Goal: Transaction & Acquisition: Book appointment/travel/reservation

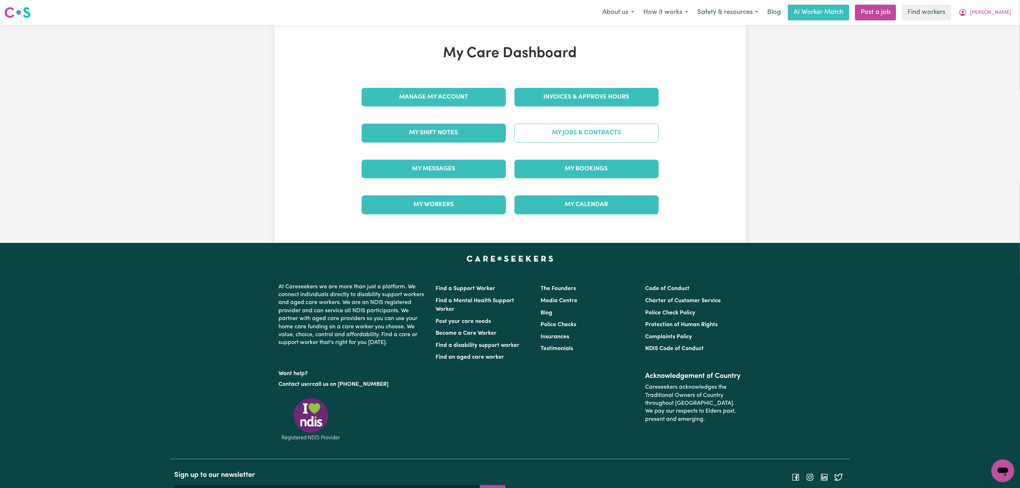
click at [573, 138] on link "My Jobs & Contracts" at bounding box center [586, 133] width 144 height 19
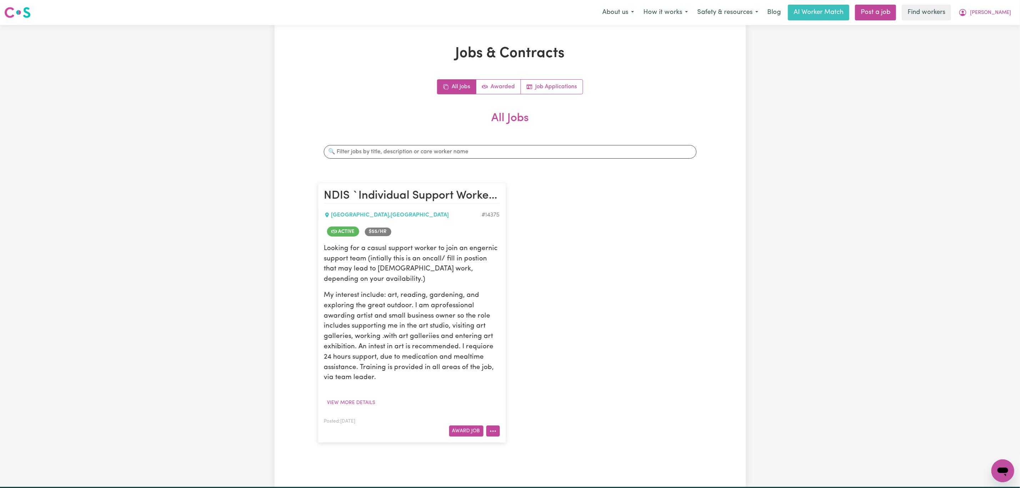
click at [495, 432] on button "More options" at bounding box center [493, 430] width 14 height 11
click at [518, 359] on link "Make Booking" at bounding box center [520, 356] width 69 height 14
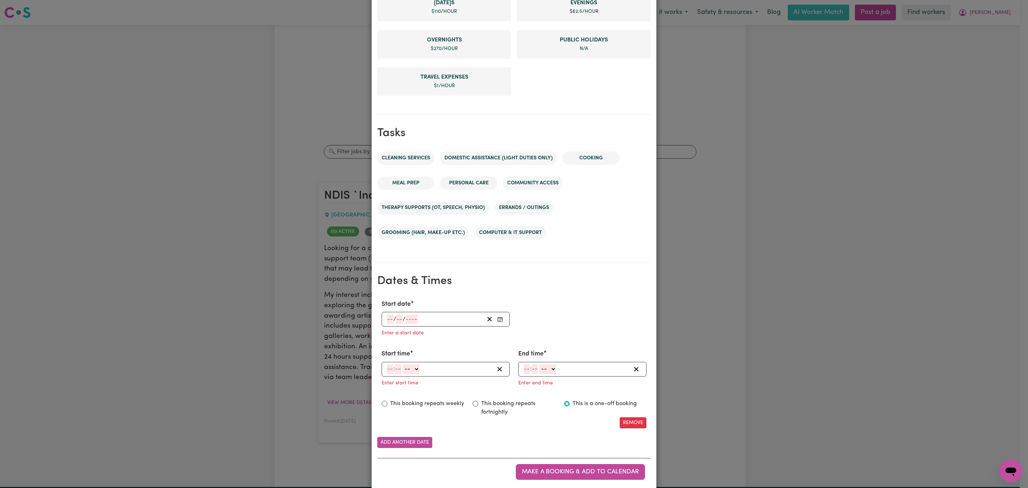
scroll to position [256, 0]
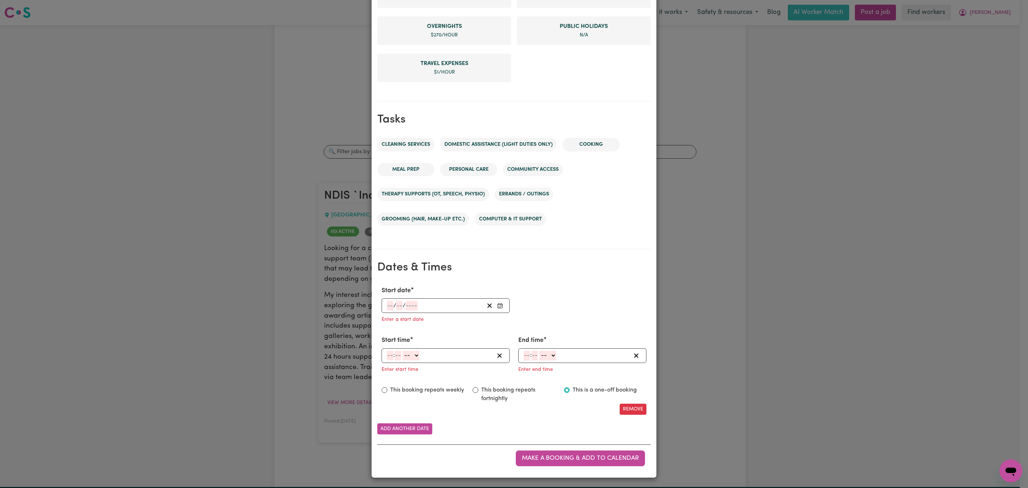
click at [436, 301] on div "/ /" at bounding box center [435, 306] width 98 height 10
click at [445, 375] on button "14" at bounding box center [445, 377] width 18 height 13
type input "[DATE]"
type input "14"
type input "8"
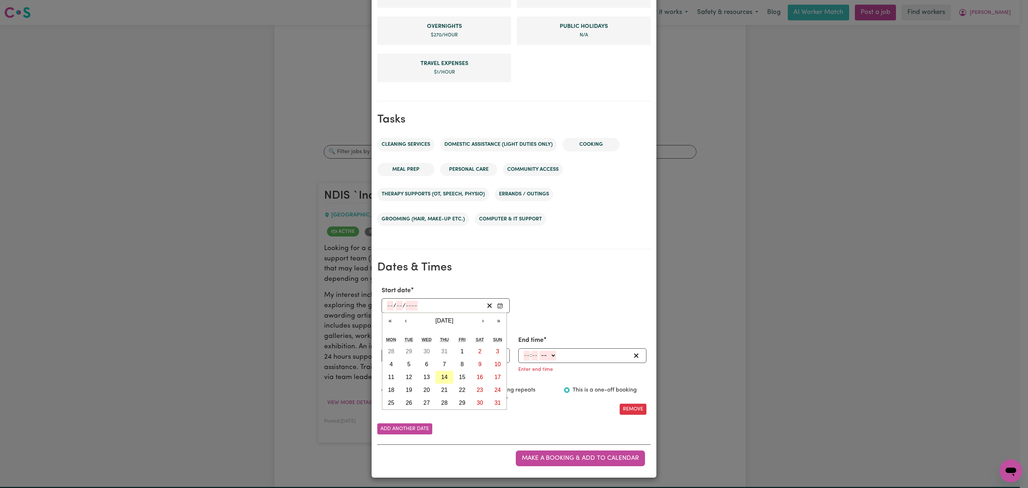
type input "2025"
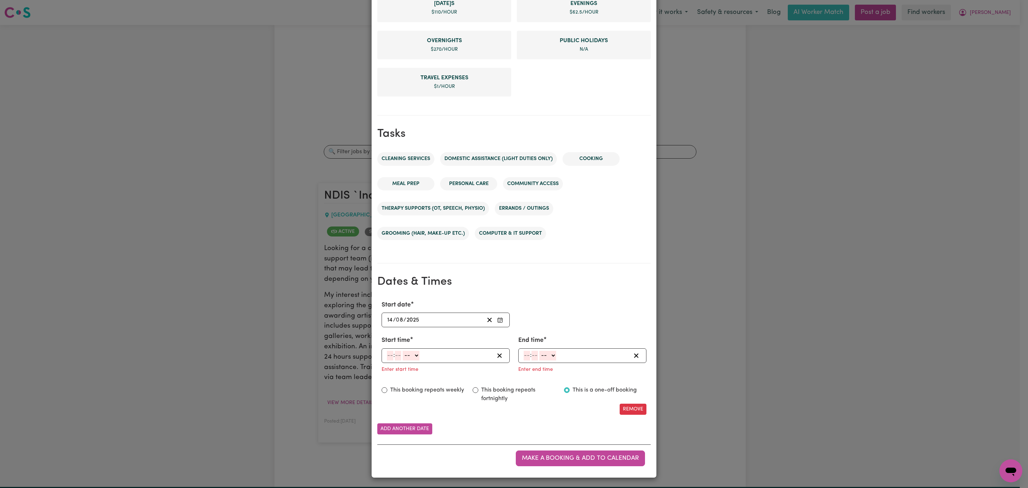
scroll to position [242, 0]
click at [388, 351] on input "number" at bounding box center [390, 356] width 6 height 10
type input "8"
type input "00"
click at [413, 351] on select "-- AM PM" at bounding box center [410, 356] width 17 height 10
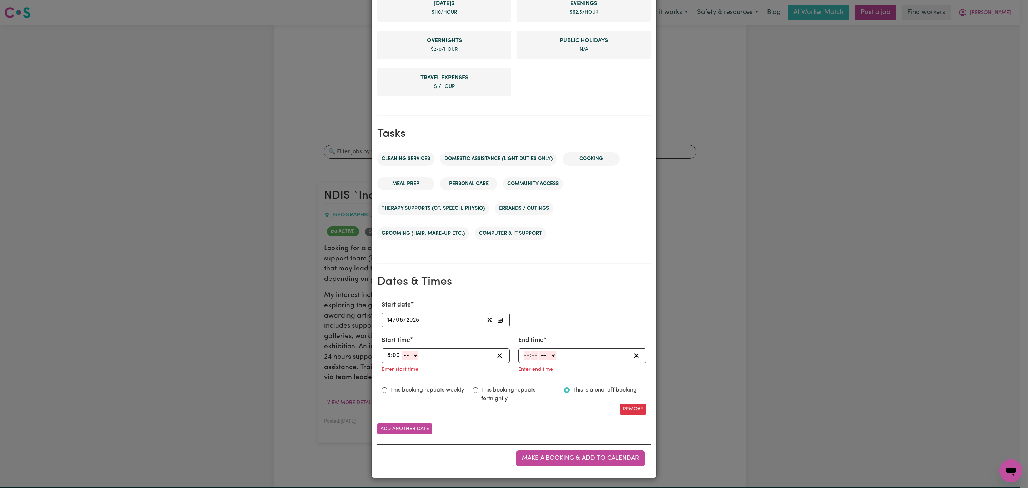
select select "pm"
click at [402, 351] on select "-- AM PM" at bounding box center [410, 356] width 17 height 10
type input "20:00"
type input "0"
click at [523, 353] on div ": -- AM PM" at bounding box center [577, 356] width 108 height 10
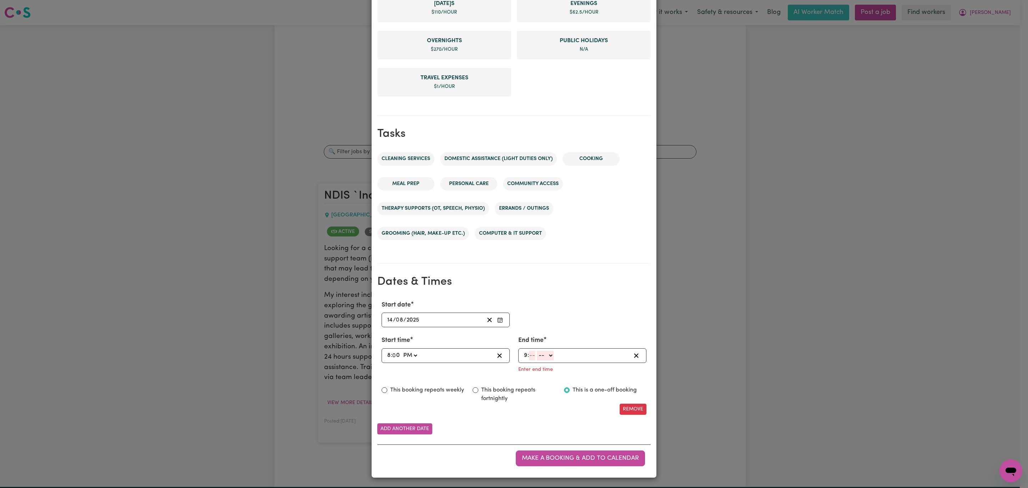
type input "9"
type input "00"
click at [541, 356] on select "-- AM PM" at bounding box center [546, 356] width 17 height 10
select select "pm"
click at [538, 360] on select "-- AM PM" at bounding box center [546, 356] width 17 height 10
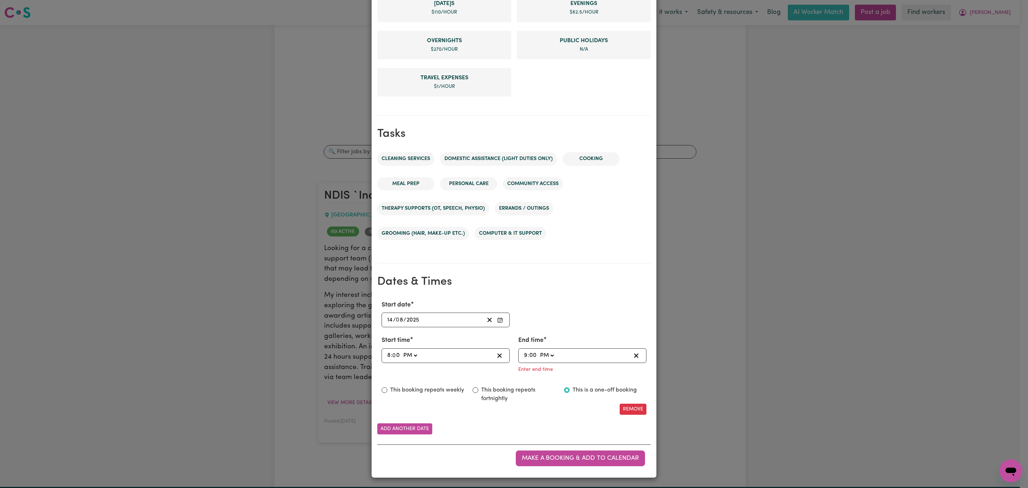
type input "21:00"
type input "0"
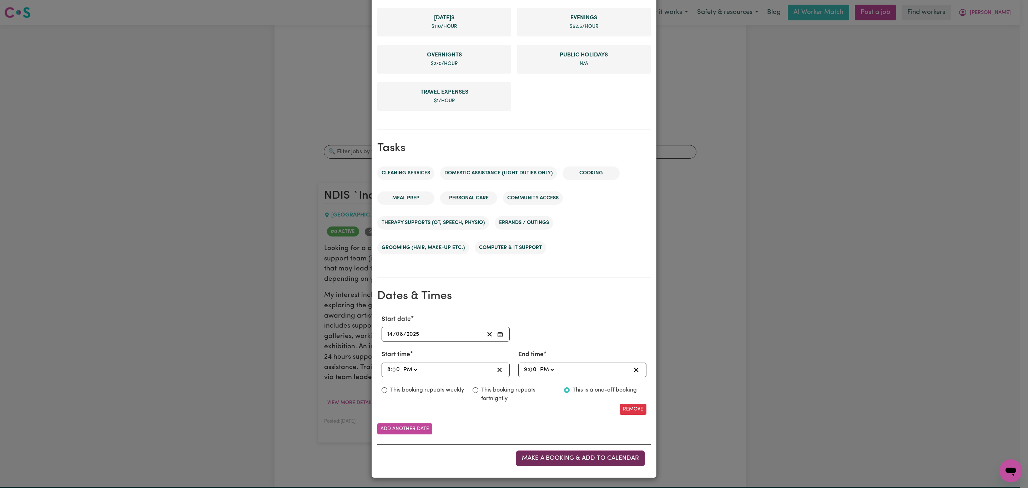
click at [555, 455] on span "Make a booking & add to calendar" at bounding box center [580, 458] width 117 height 6
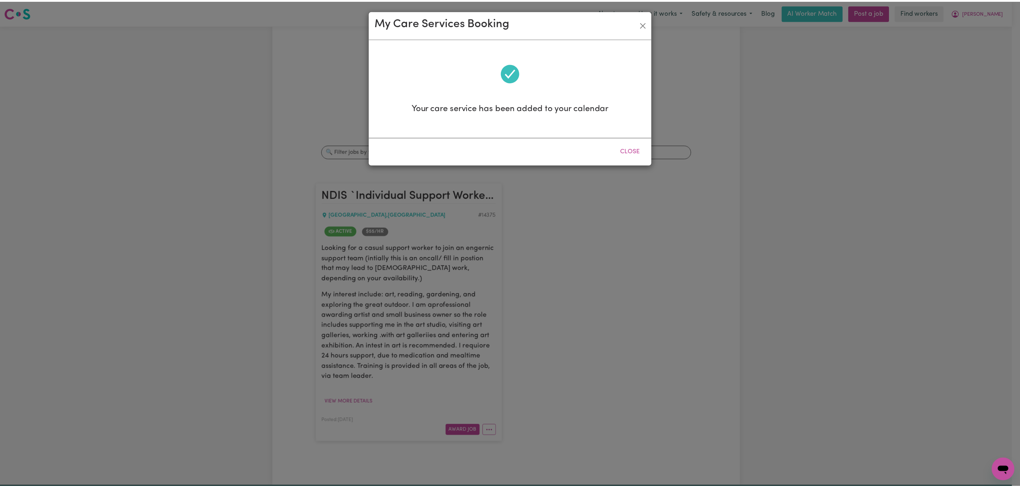
scroll to position [0, 0]
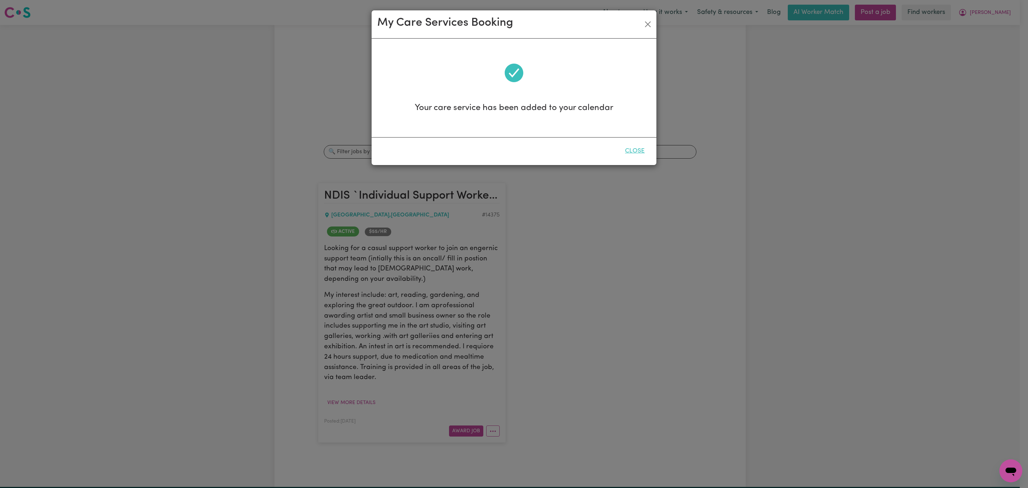
click at [640, 152] on button "Close" at bounding box center [635, 151] width 32 height 16
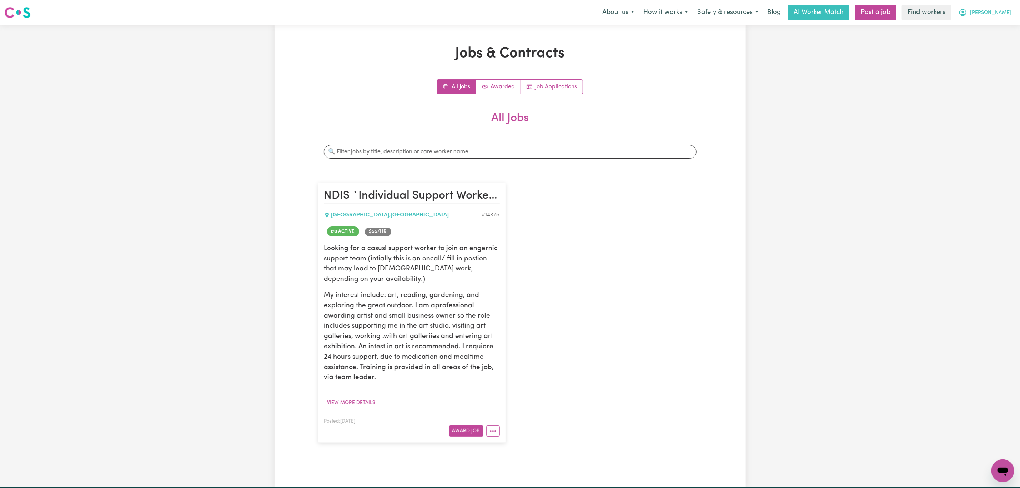
click at [1008, 10] on span "[PERSON_NAME]" at bounding box center [990, 13] width 41 height 8
click at [984, 31] on link "My Dashboard" at bounding box center [987, 28] width 56 height 14
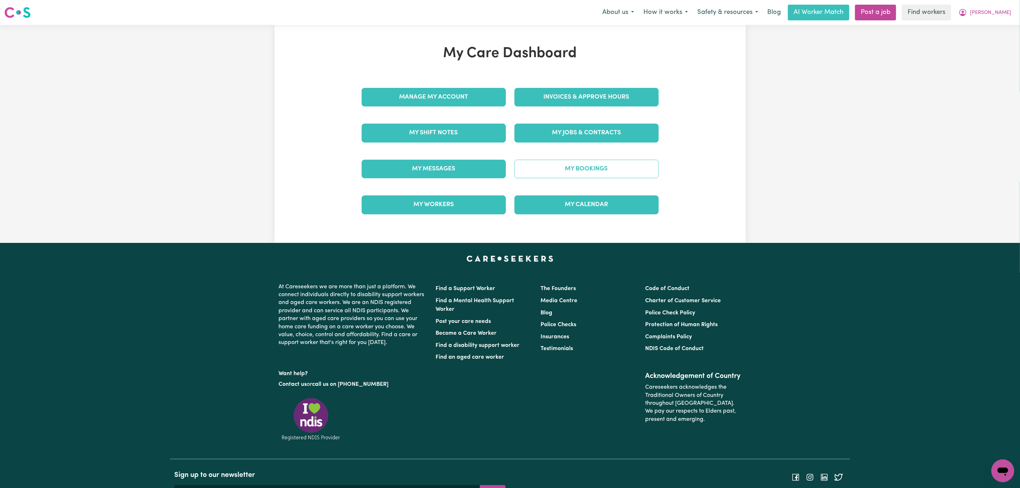
click at [562, 162] on link "My Bookings" at bounding box center [586, 169] width 144 height 19
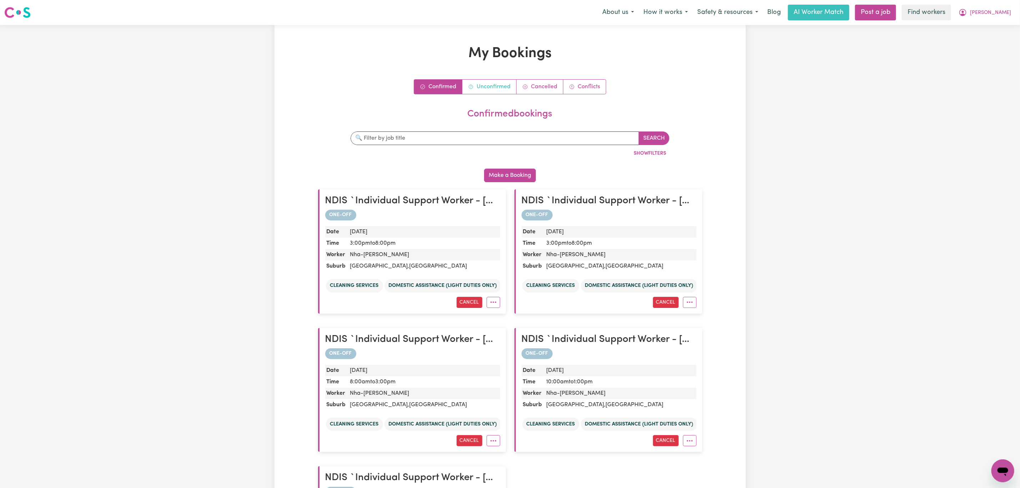
click at [498, 84] on link "Unconfirmed" at bounding box center [489, 87] width 54 height 14
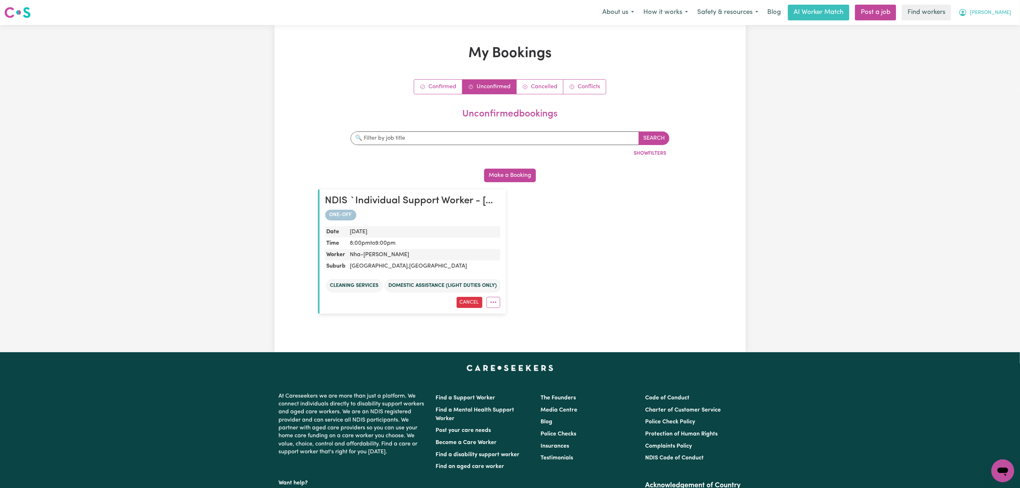
click at [1003, 11] on span "[PERSON_NAME]" at bounding box center [990, 13] width 41 height 8
click at [988, 38] on link "Logout" at bounding box center [987, 41] width 56 height 14
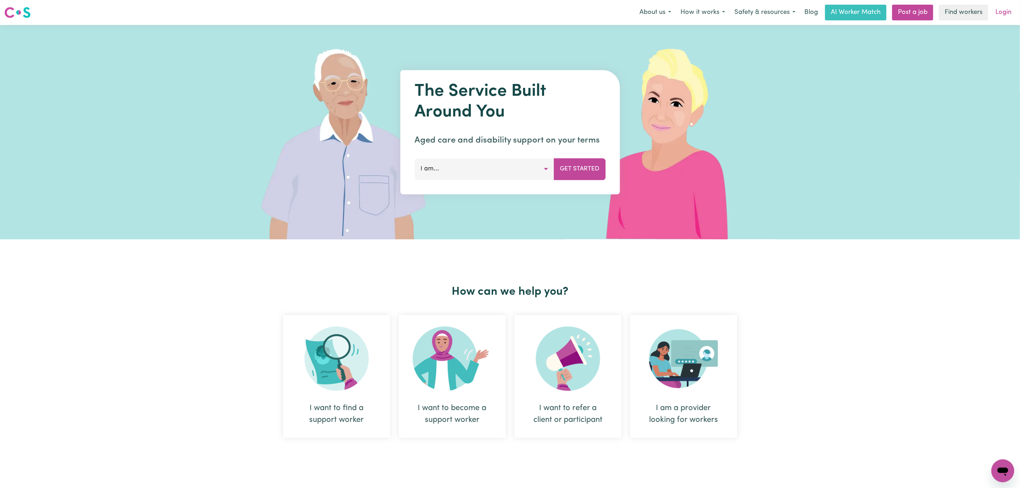
click at [993, 11] on link "Login" at bounding box center [1003, 13] width 25 height 16
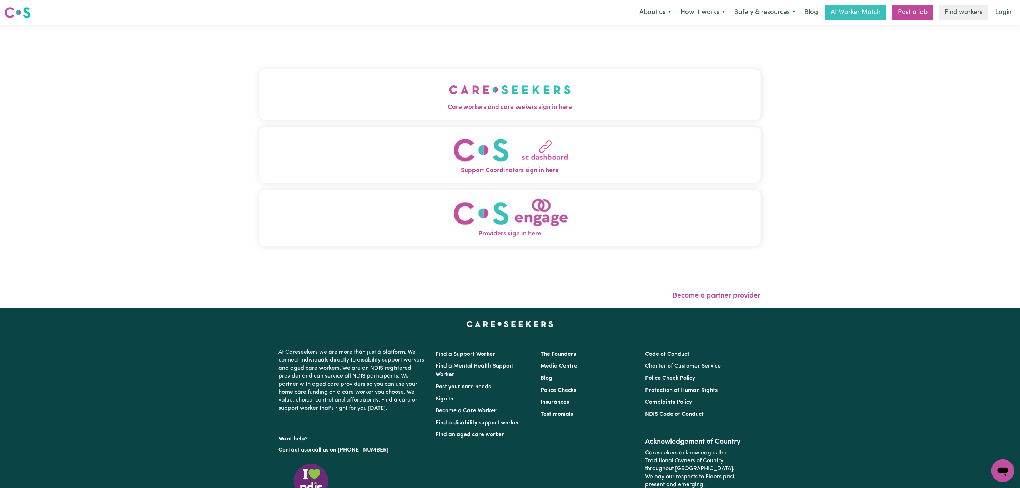
click at [259, 96] on button "Care workers and care seekers sign in here" at bounding box center [510, 94] width 502 height 50
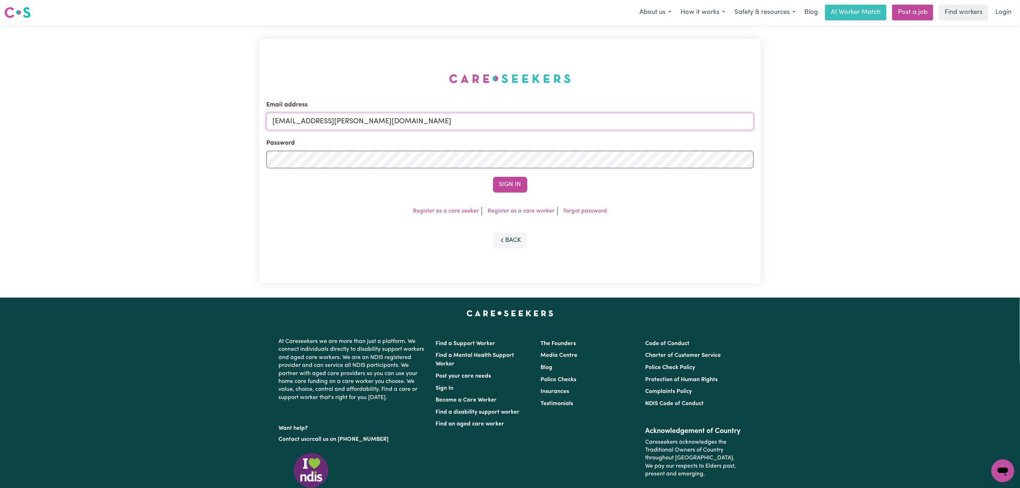
drag, startPoint x: 331, startPoint y: 115, endPoint x: 310, endPoint y: 125, distance: 23.9
click at [331, 115] on input "[EMAIL_ADDRESS][PERSON_NAME][DOMAIN_NAME]" at bounding box center [509, 121] width 487 height 17
drag, startPoint x: 310, startPoint y: 125, endPoint x: 554, endPoint y: 115, distance: 244.0
click at [554, 115] on input "[EMAIL_ADDRESS][PERSON_NAME][DOMAIN_NAME]" at bounding box center [509, 121] width 487 height 17
paste input "[EMAIL_ADDRESS][DOMAIN_NAME]"
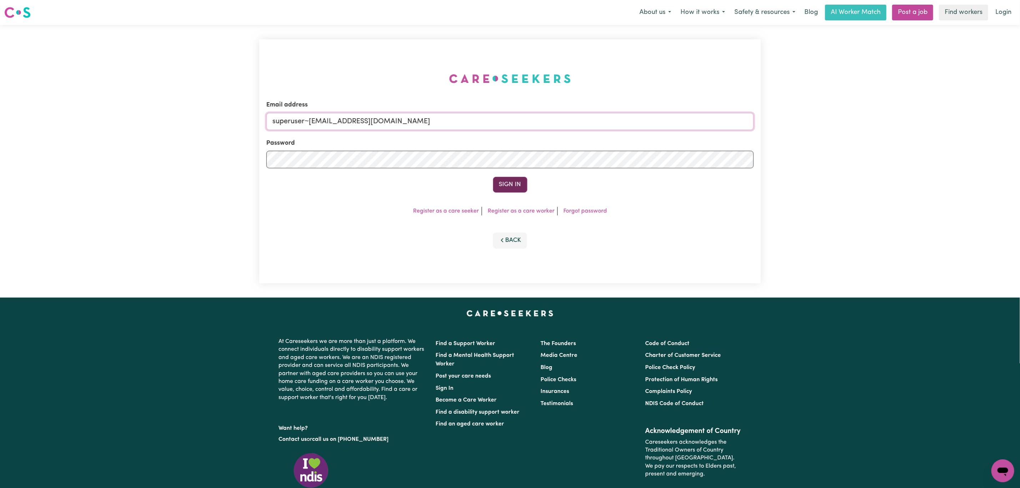
type input "superuser~[EMAIL_ADDRESS][DOMAIN_NAME]"
click at [517, 180] on button "Sign In" at bounding box center [510, 185] width 34 height 16
